Goal: Entertainment & Leisure: Consume media (video, audio)

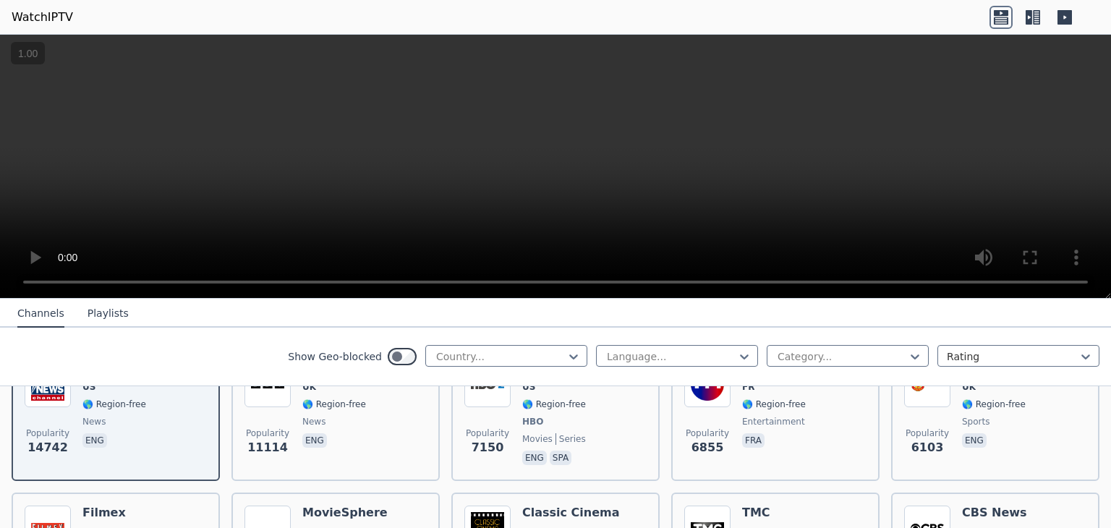
scroll to position [203, 0]
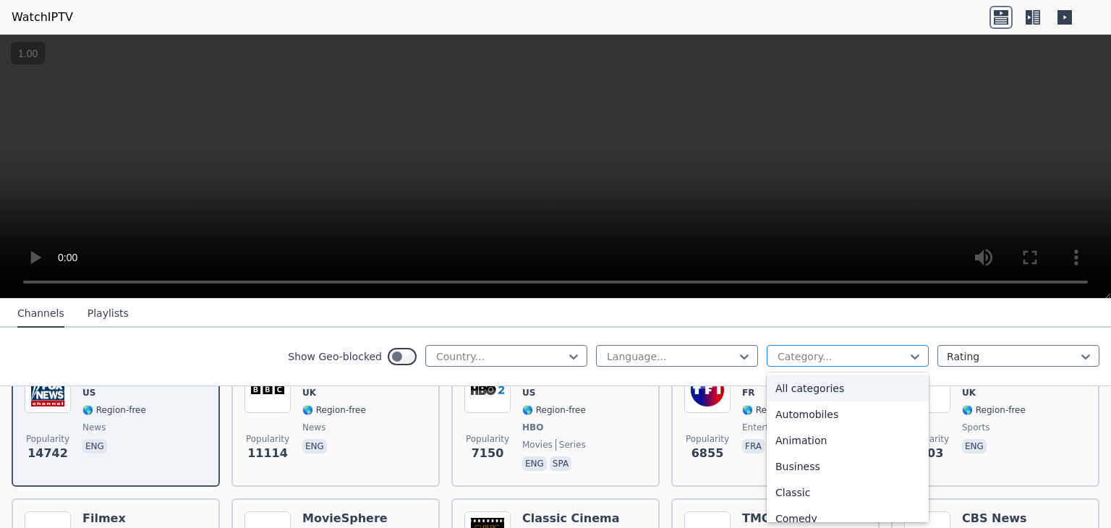
click at [788, 355] on div at bounding box center [842, 356] width 132 height 14
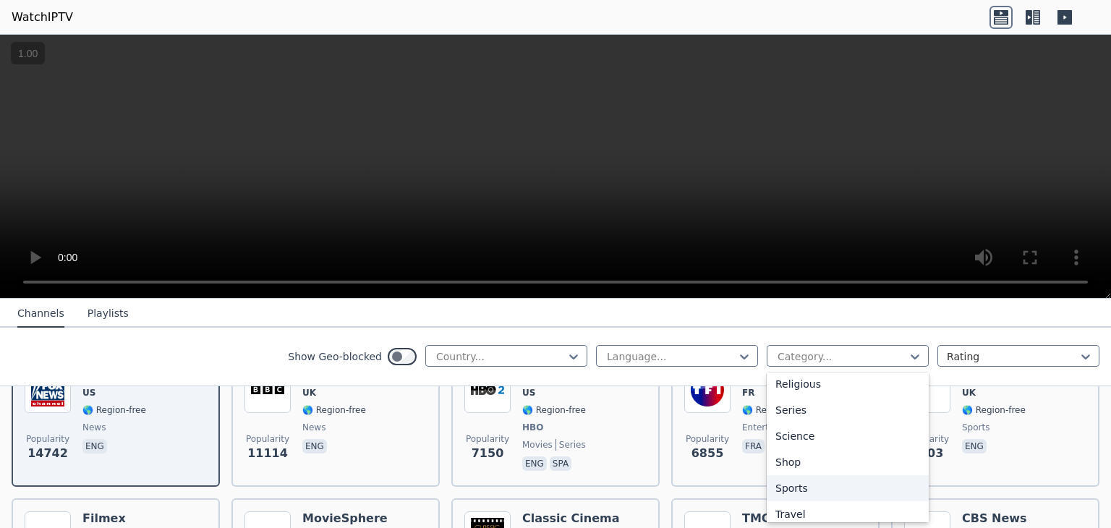
click at [888, 496] on div "Sports" at bounding box center [848, 488] width 162 height 26
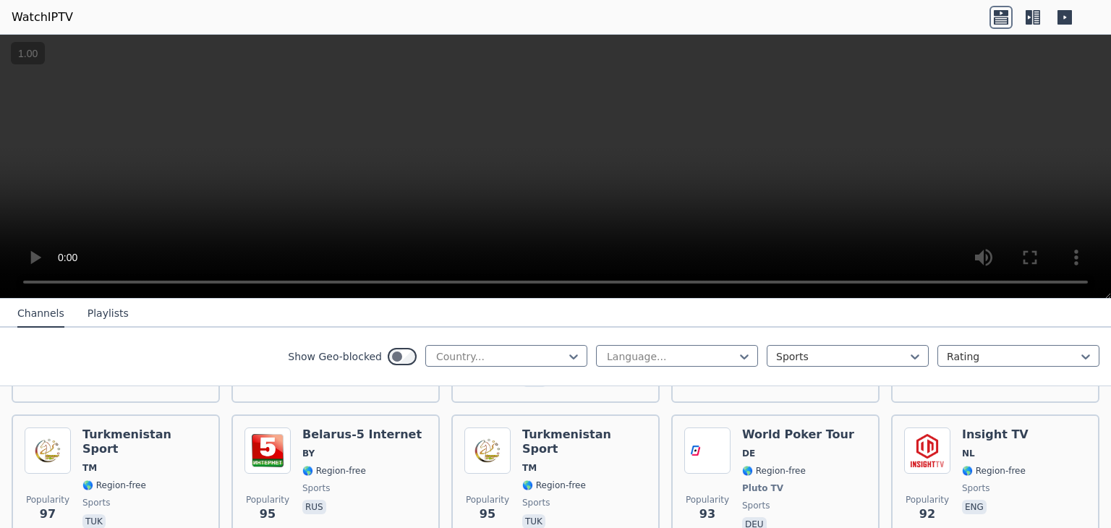
scroll to position [2833, 0]
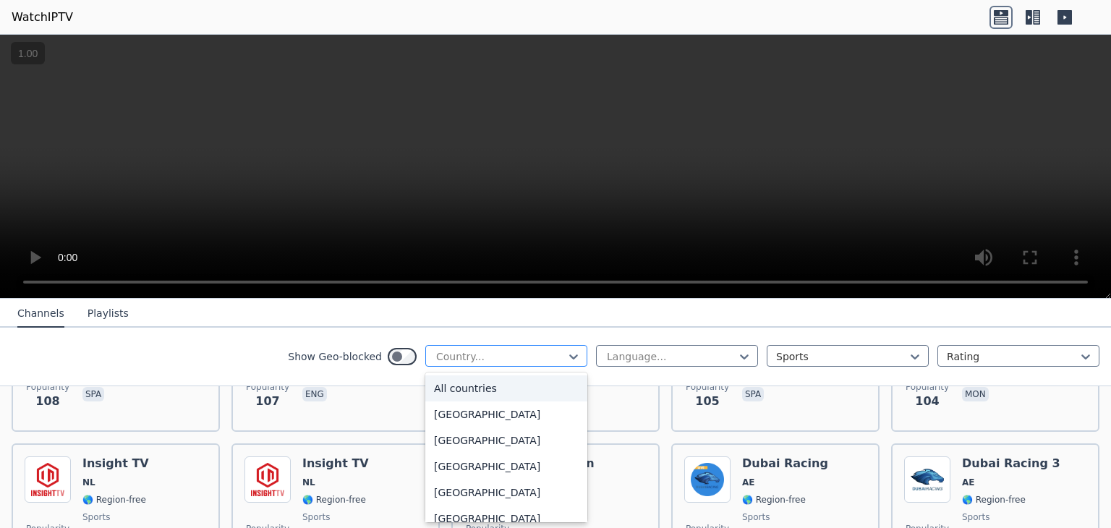
click at [553, 345] on div "Country..." at bounding box center [506, 356] width 162 height 22
click at [506, 401] on div "[GEOGRAPHIC_DATA]" at bounding box center [506, 412] width 162 height 26
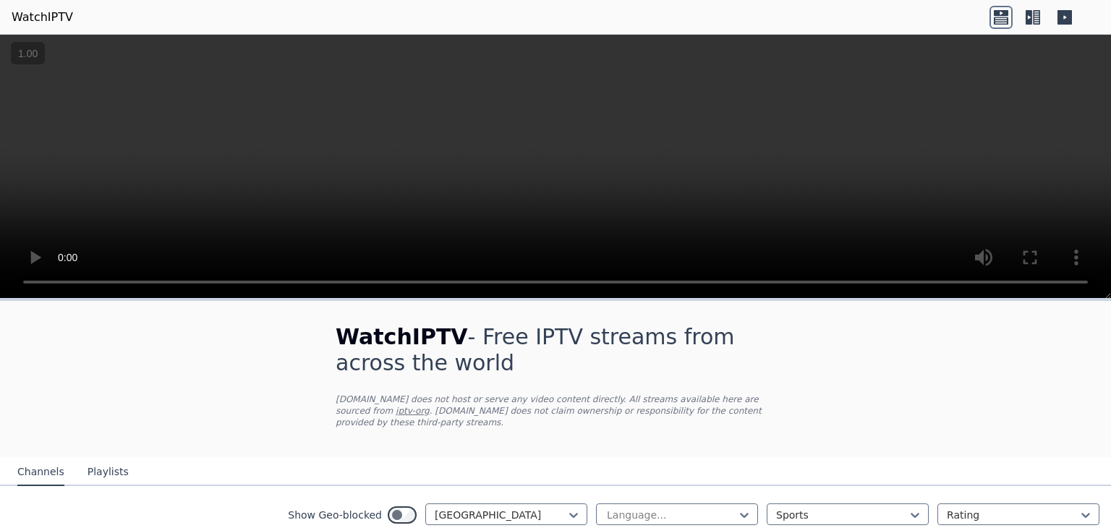
scroll to position [107, 0]
click at [801, 457] on nav "Channels Playlists" at bounding box center [555, 471] width 1111 height 29
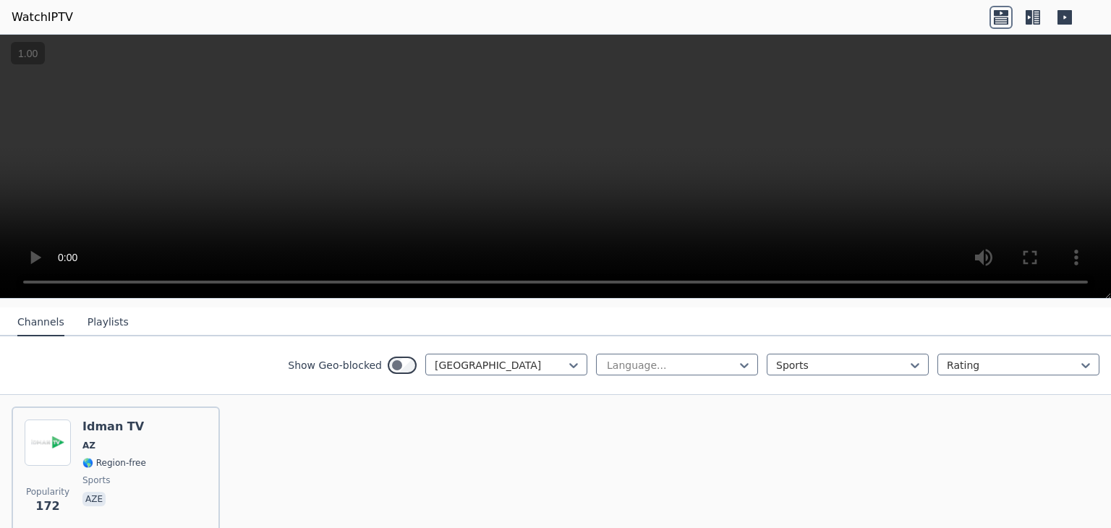
scroll to position [148, 0]
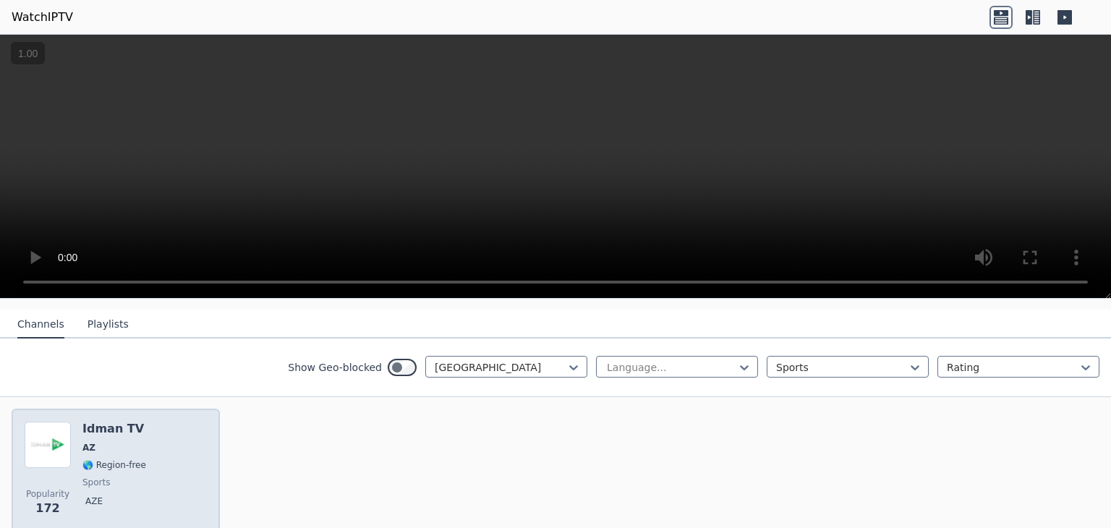
click at [185, 467] on div "Popularity 172 Idman TV AZ 🌎 Region-free sports aze" at bounding box center [116, 474] width 182 height 104
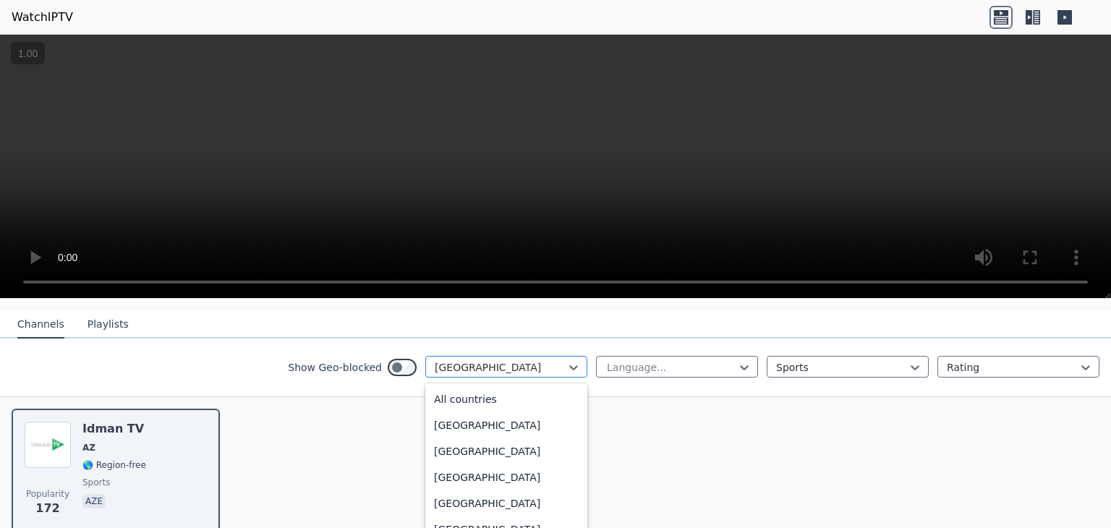
click at [459, 360] on div at bounding box center [501, 367] width 132 height 14
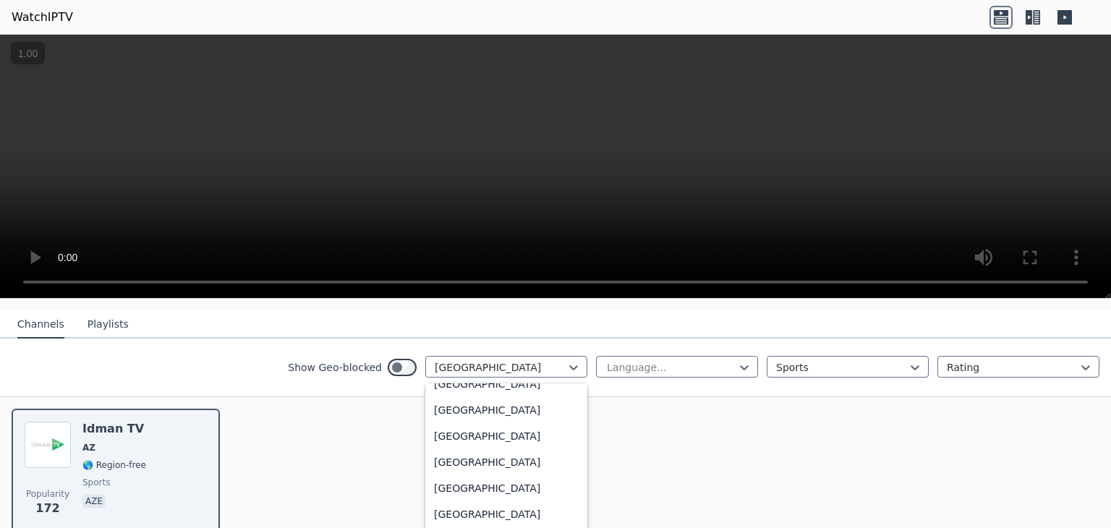
scroll to position [4900, 0]
click at [513, 454] on div "[GEOGRAPHIC_DATA]" at bounding box center [506, 461] width 162 height 26
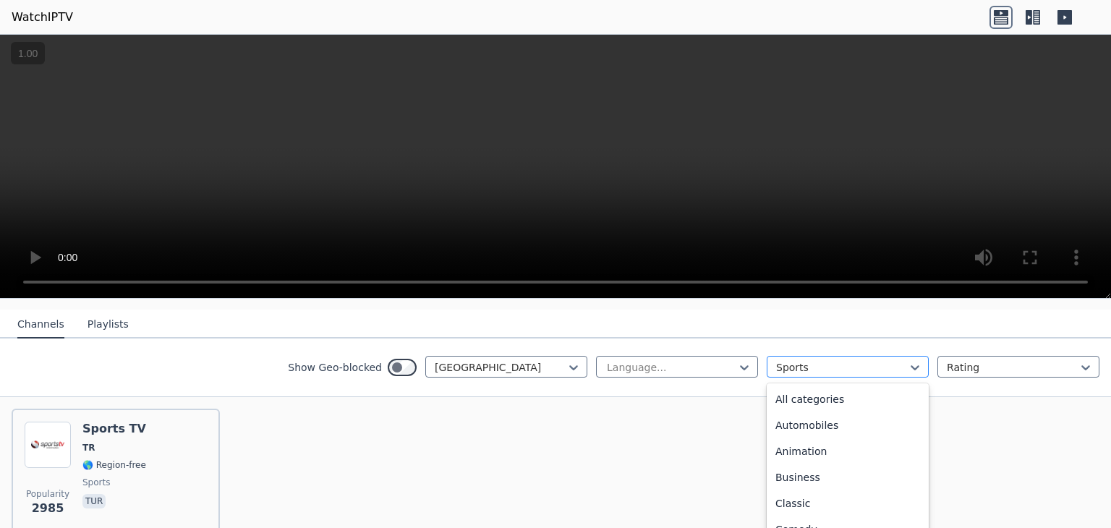
click at [777, 360] on div at bounding box center [842, 367] width 132 height 14
click at [859, 388] on div "All categories" at bounding box center [848, 399] width 162 height 26
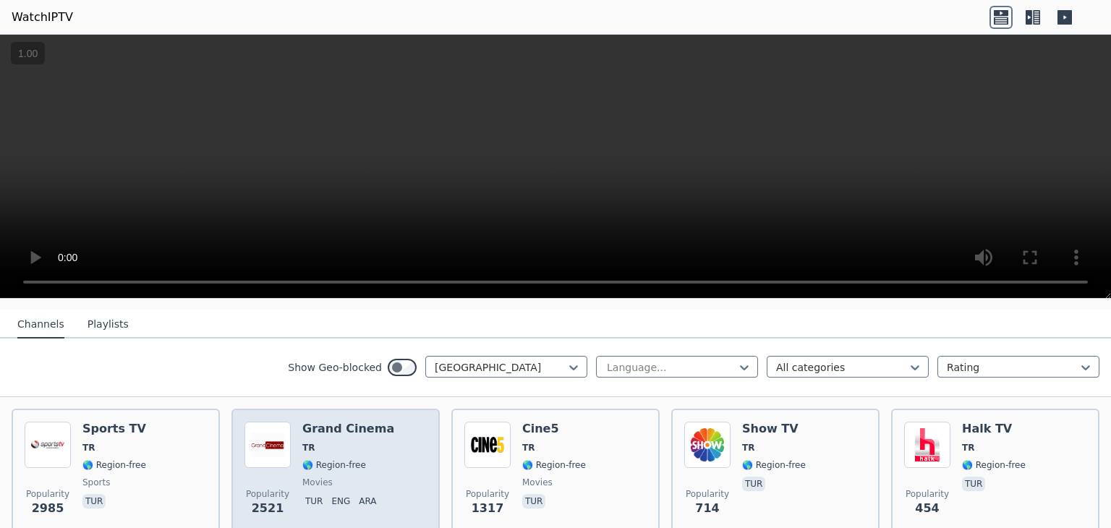
click at [343, 442] on span "TR" at bounding box center [348, 448] width 92 height 12
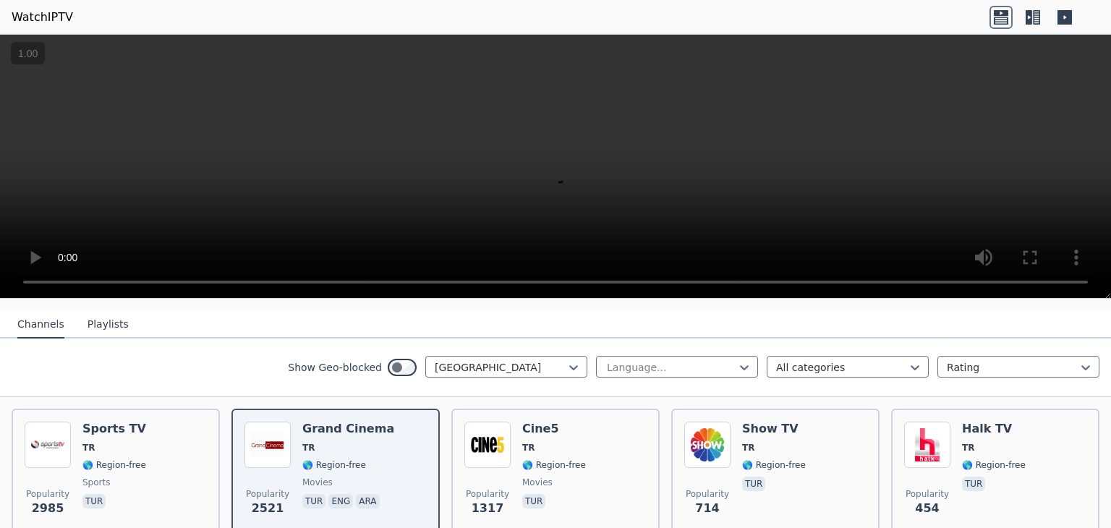
scroll to position [348, 0]
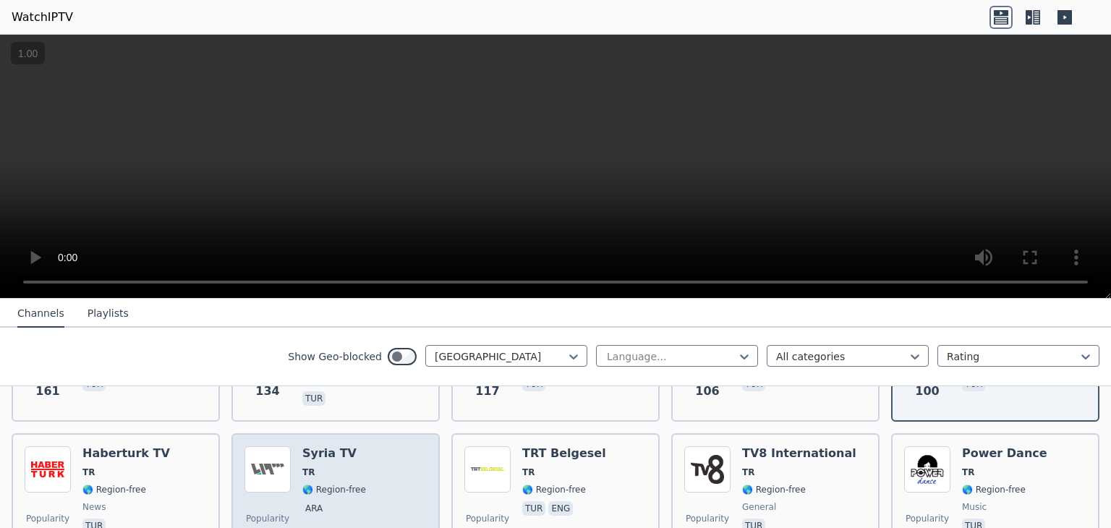
click at [391, 450] on div "Popularity 95 Syria TV TR 🌎 Region-free ara" at bounding box center [335, 498] width 182 height 104
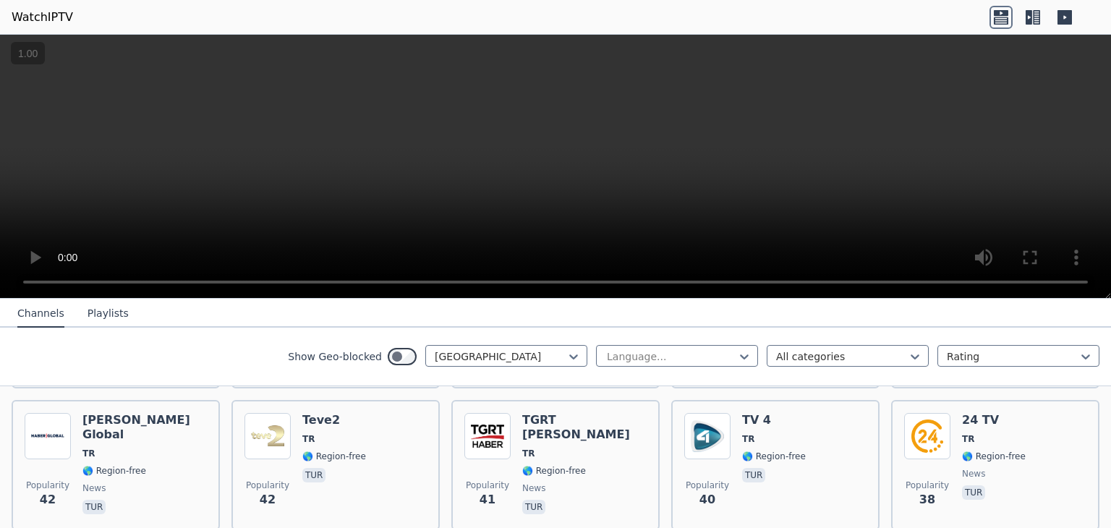
scroll to position [1349, 0]
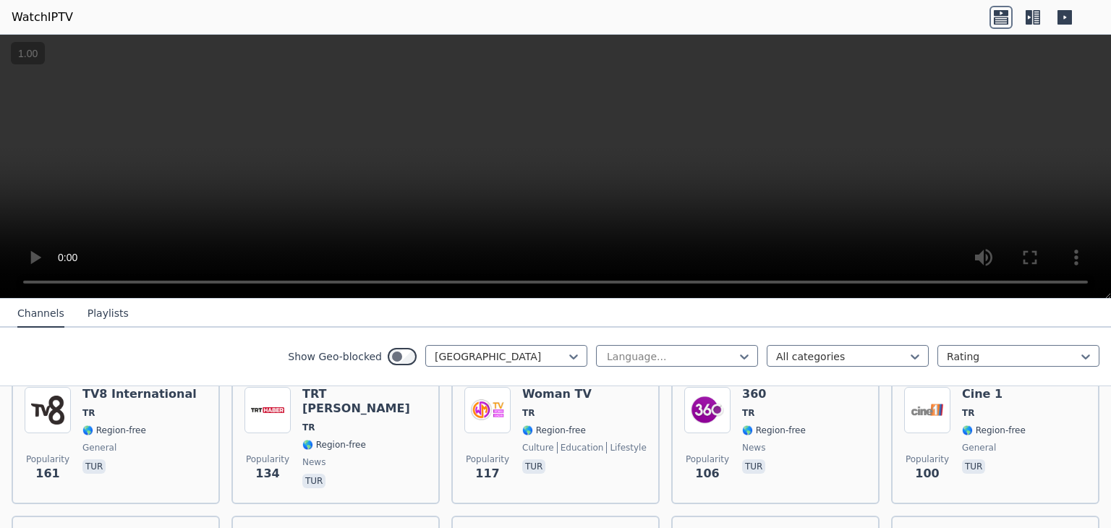
scroll to position [309, 0]
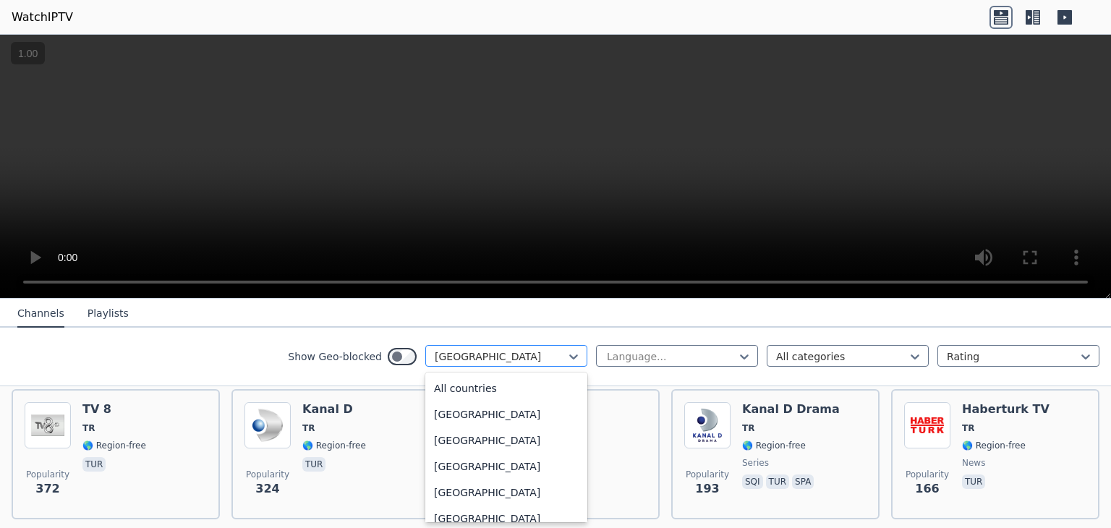
click at [553, 349] on div at bounding box center [501, 356] width 132 height 14
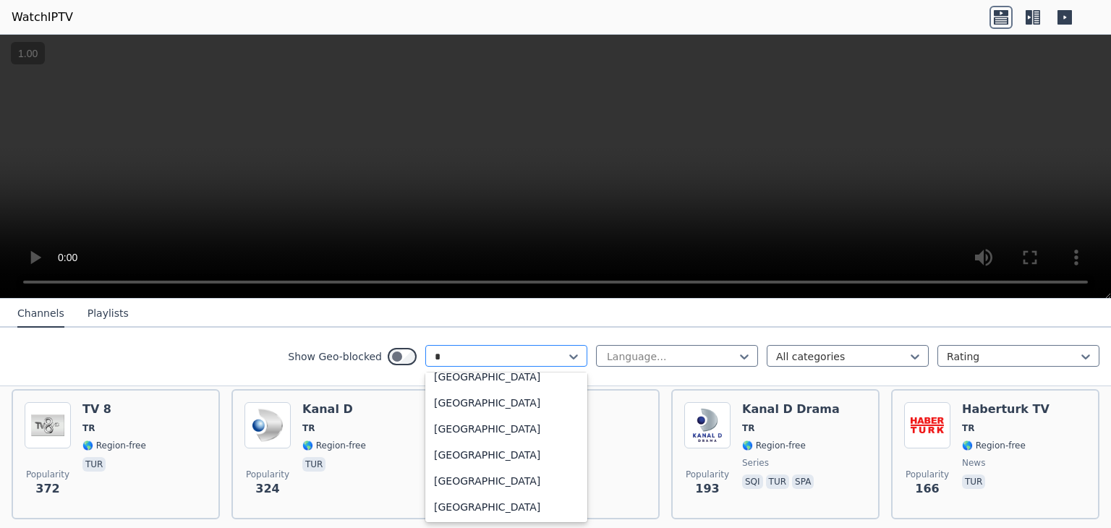
type input "**"
click at [498, 449] on div "[GEOGRAPHIC_DATA]" at bounding box center [506, 455] width 162 height 26
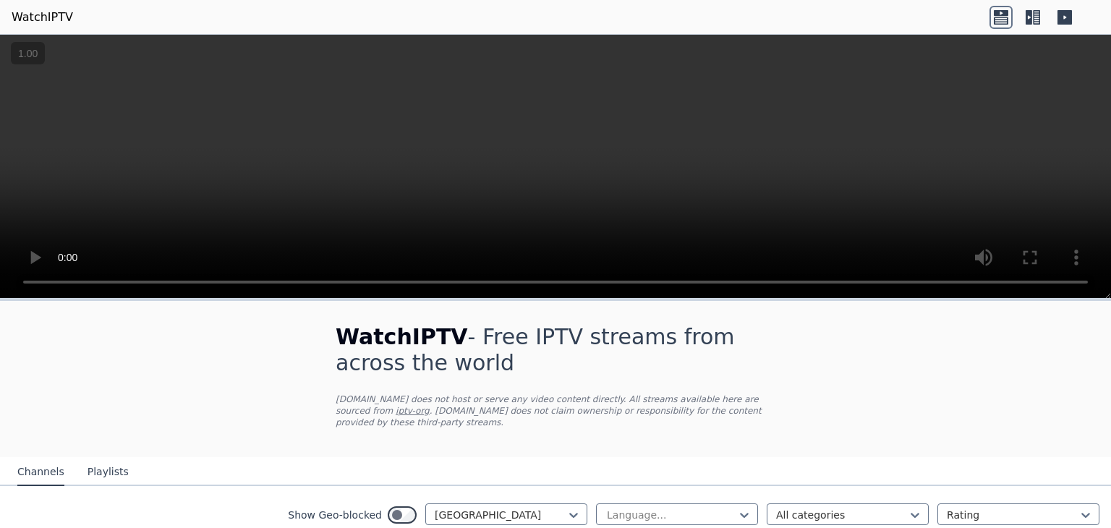
click at [498, 457] on nav "Channels Playlists" at bounding box center [555, 471] width 1111 height 29
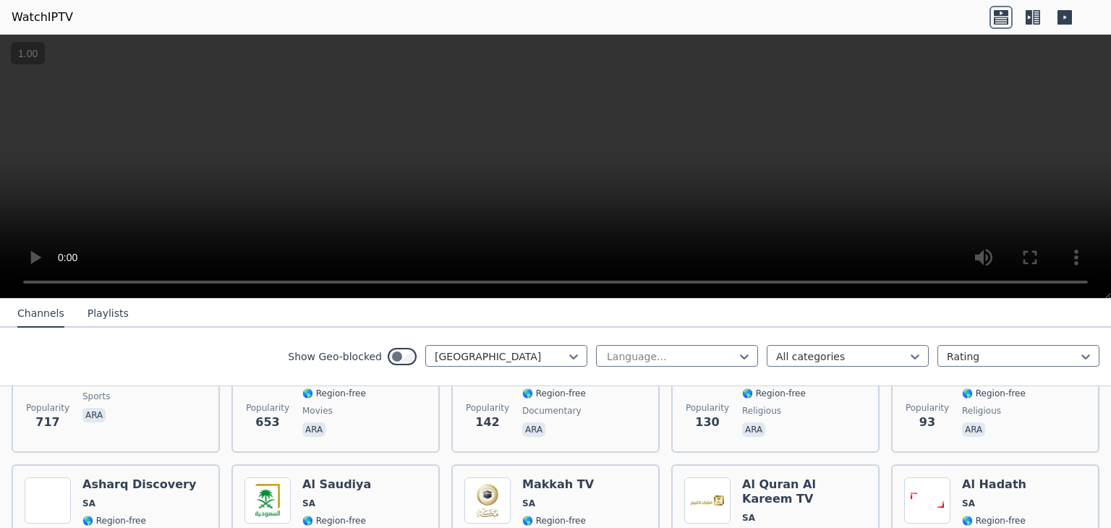
scroll to position [231, 0]
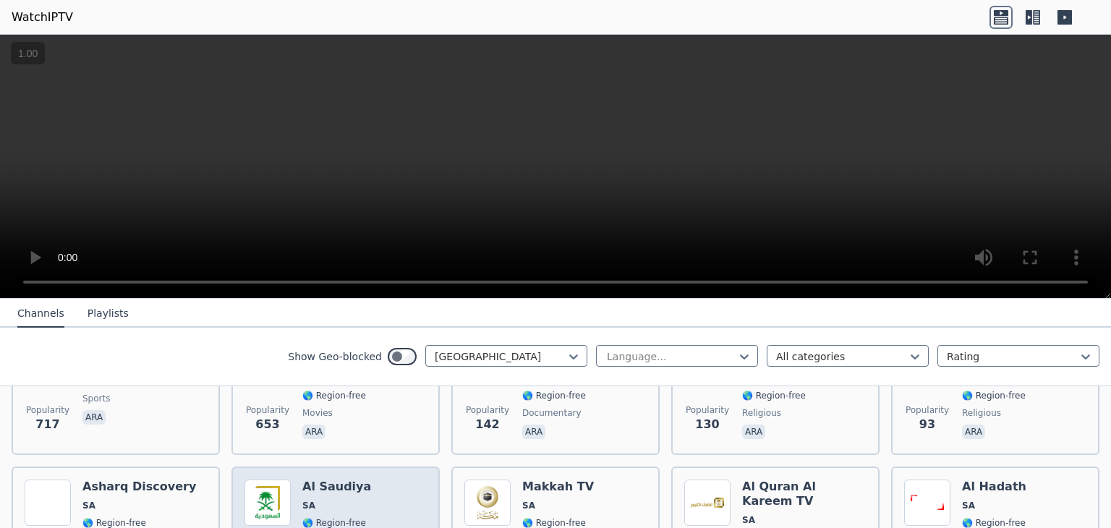
click at [346, 500] on span "SA" at bounding box center [336, 506] width 69 height 12
click at [1031, 14] on icon at bounding box center [1029, 17] width 7 height 14
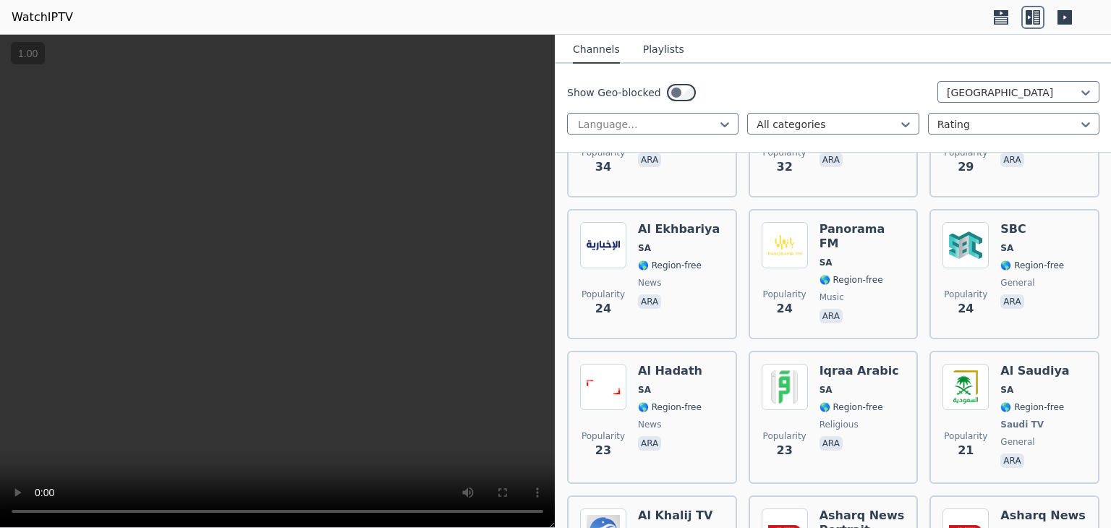
scroll to position [1031, 0]
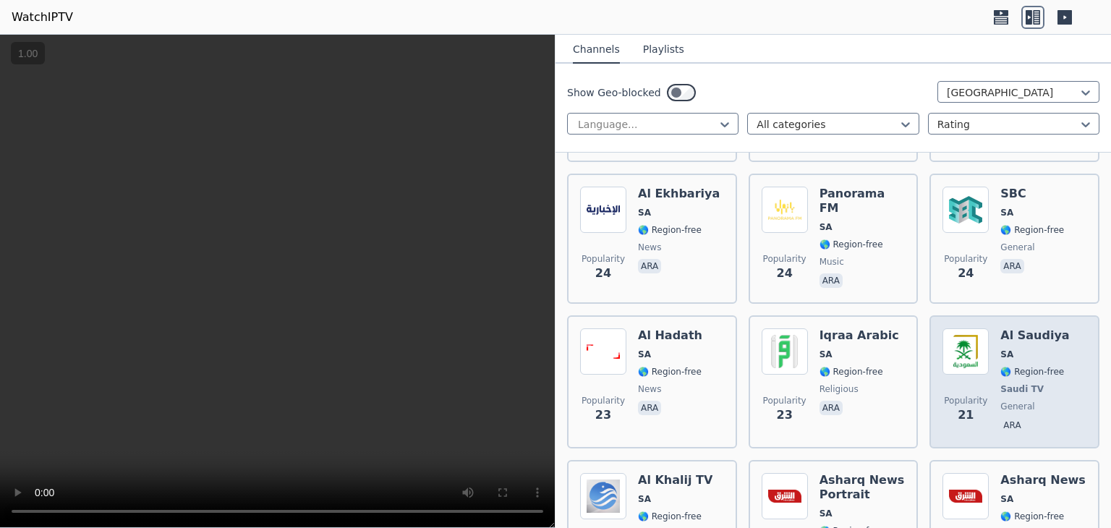
click at [1044, 383] on span "Saudi TV" at bounding box center [1034, 389] width 69 height 12
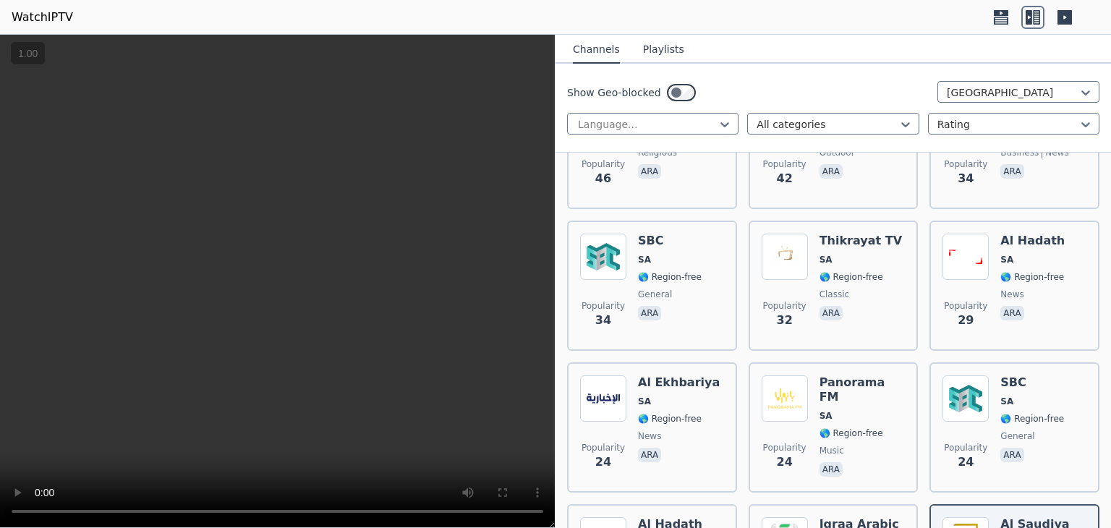
scroll to position [837, 0]
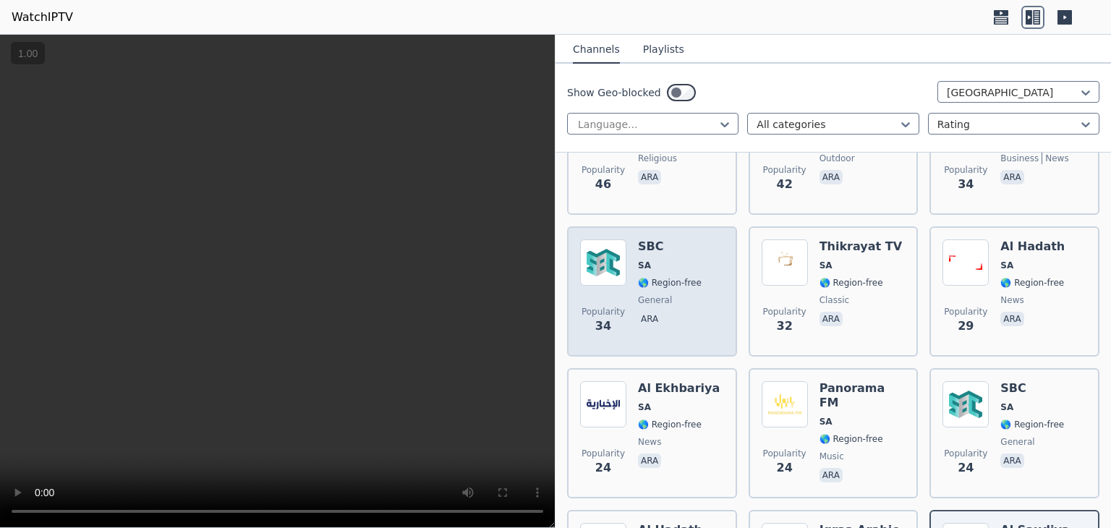
click at [668, 312] on span "ara" at bounding box center [670, 320] width 64 height 17
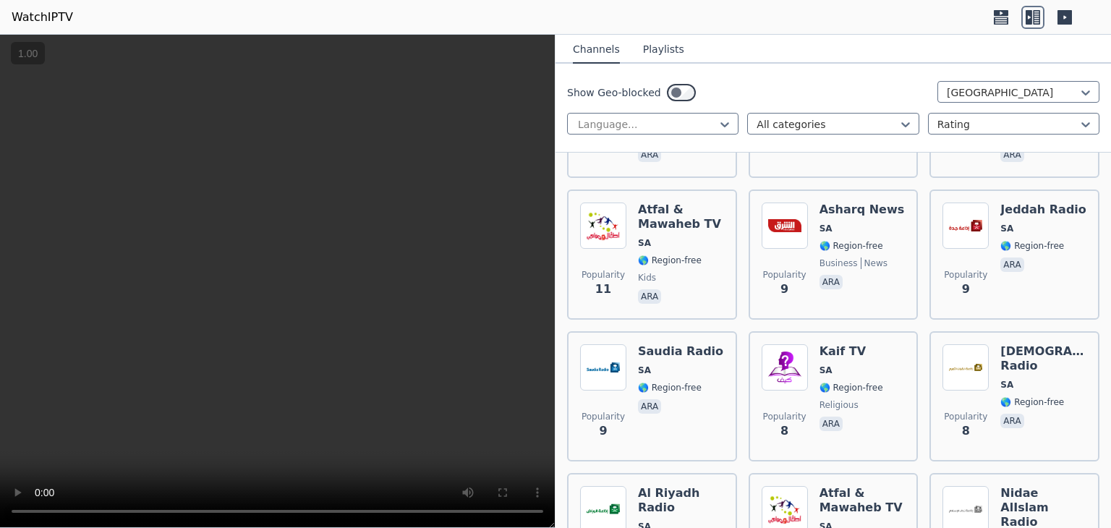
scroll to position [1591, 0]
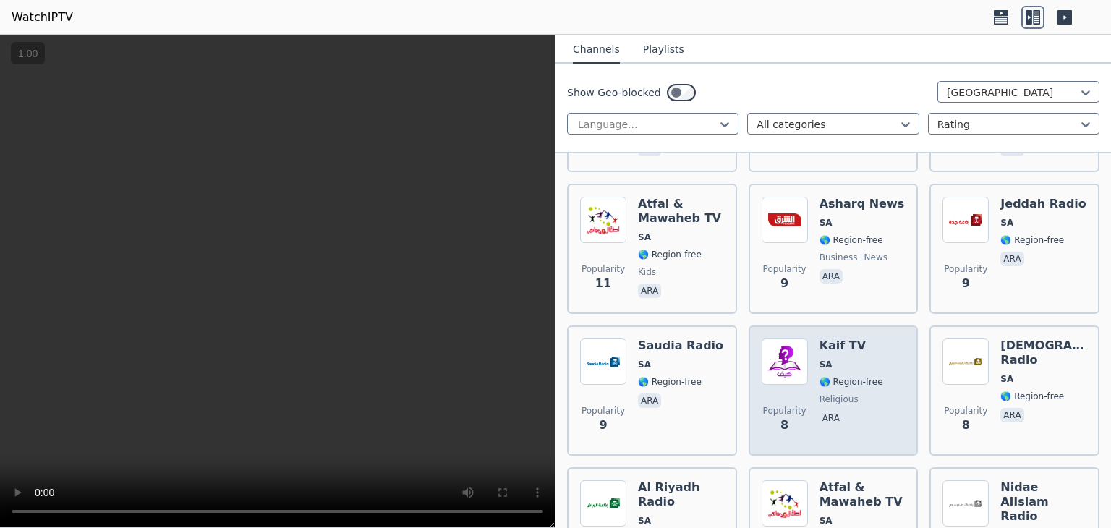
click at [856, 393] on span "religious" at bounding box center [852, 399] width 64 height 12
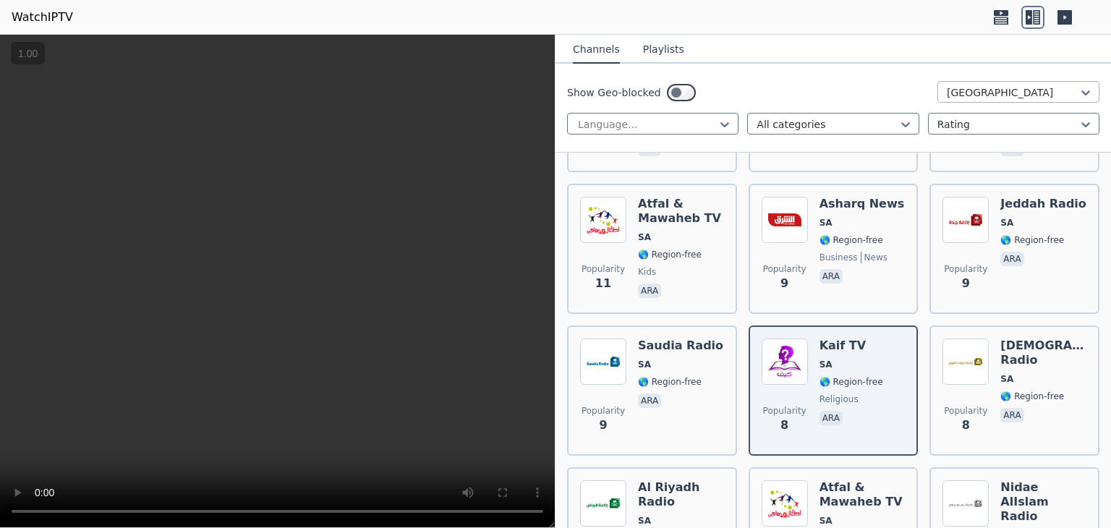
click at [971, 92] on div at bounding box center [1013, 92] width 132 height 14
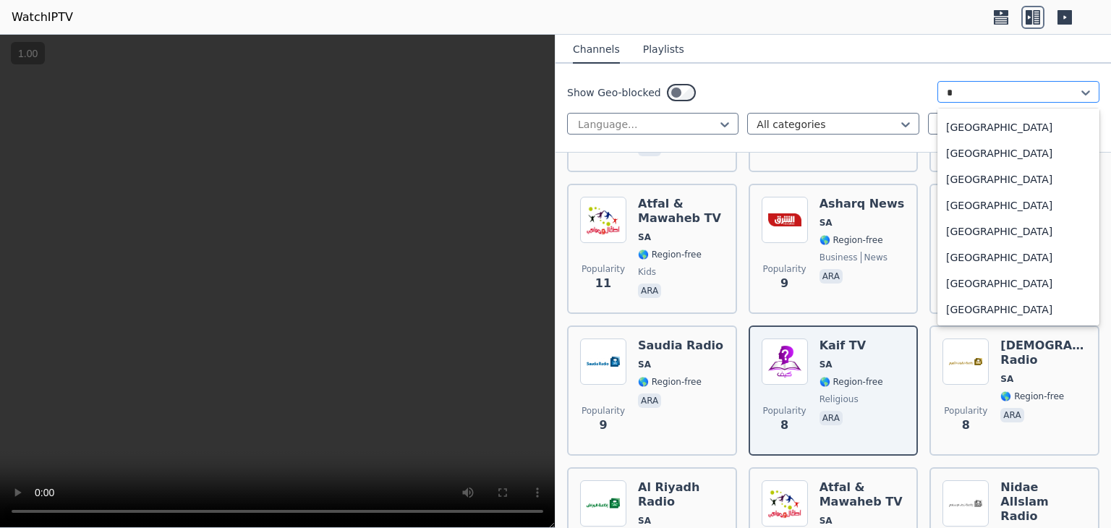
scroll to position [1085, 0]
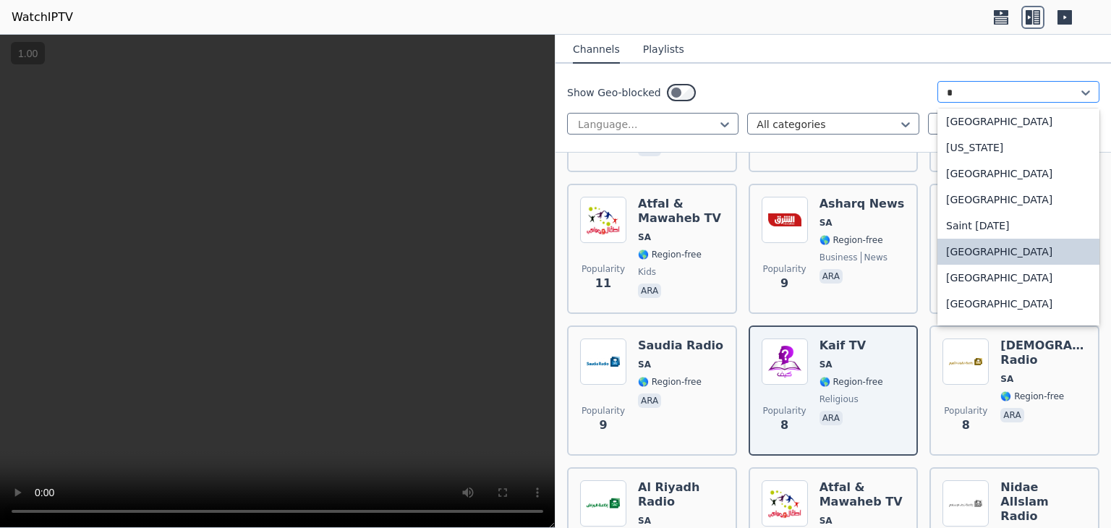
type input "**"
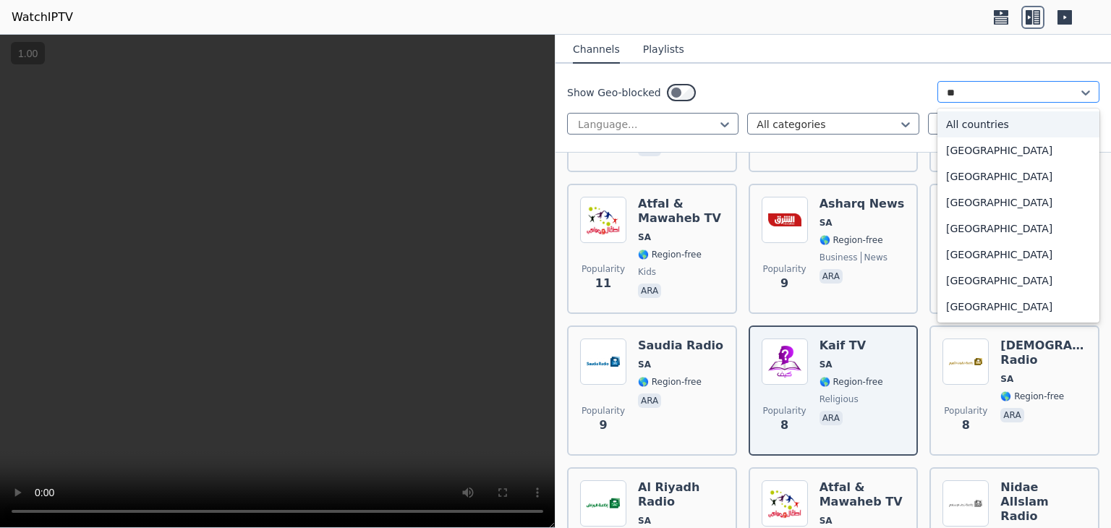
scroll to position [0, 0]
click at [958, 307] on div "[GEOGRAPHIC_DATA]" at bounding box center [1018, 307] width 162 height 26
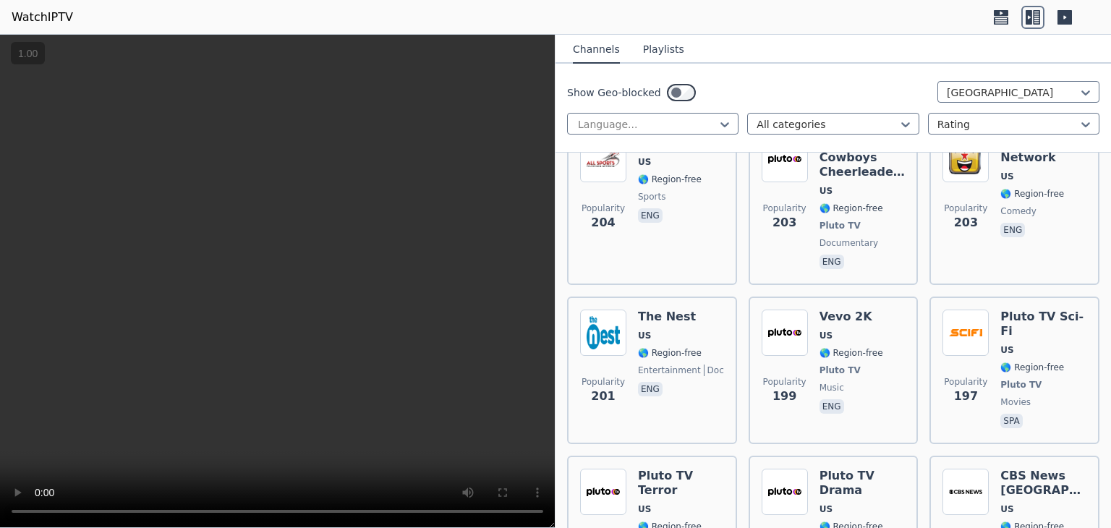
scroll to position [6219, 0]
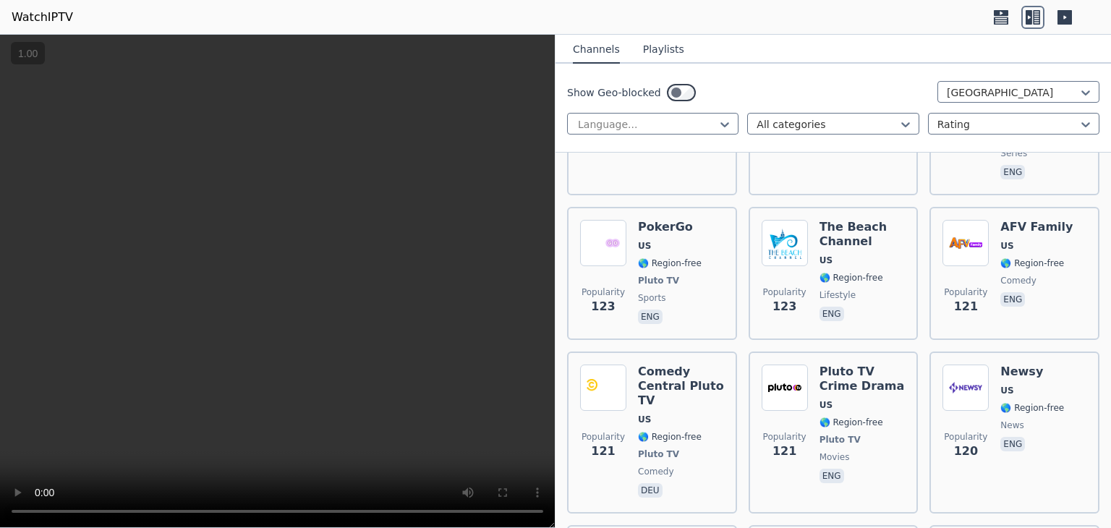
scroll to position [9842, 0]
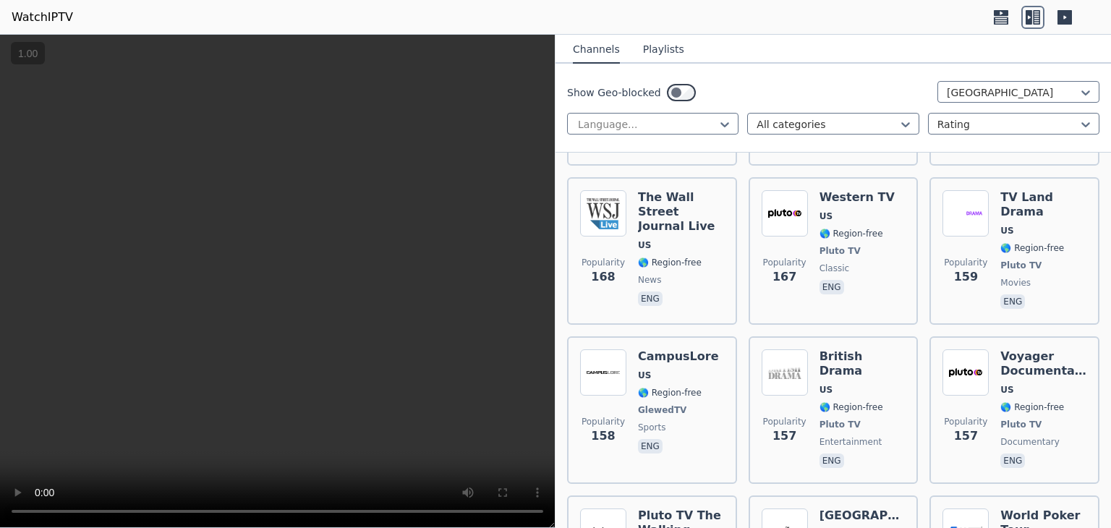
scroll to position [7355, 0]
